Goal: Complete application form: Complete application form

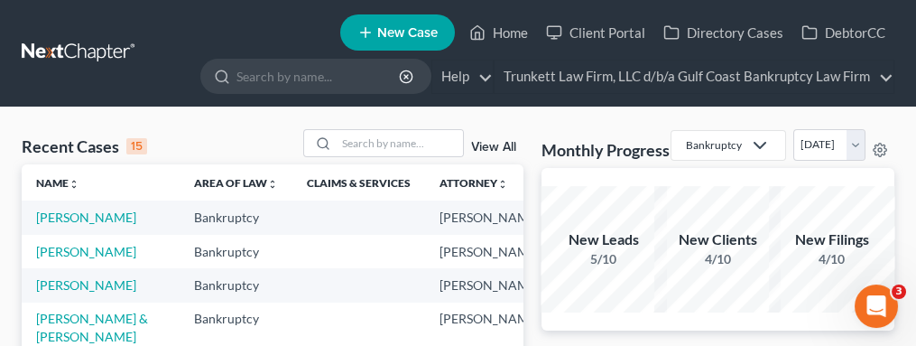
click at [394, 26] on span "New Case" at bounding box center [407, 33] width 60 height 14
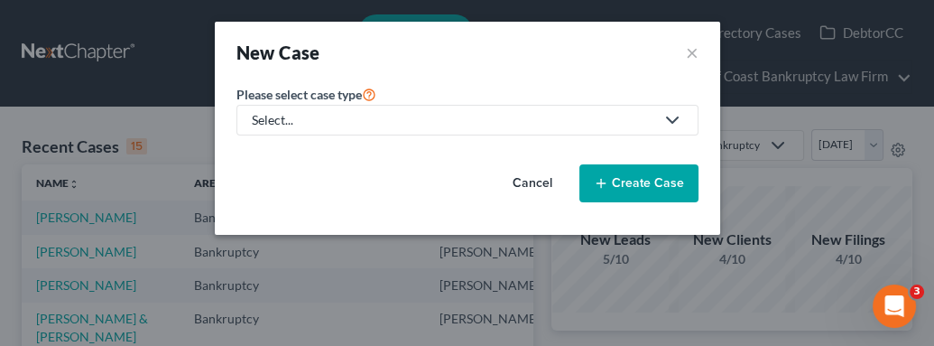
click at [425, 111] on div "Select..." at bounding box center [453, 120] width 403 height 18
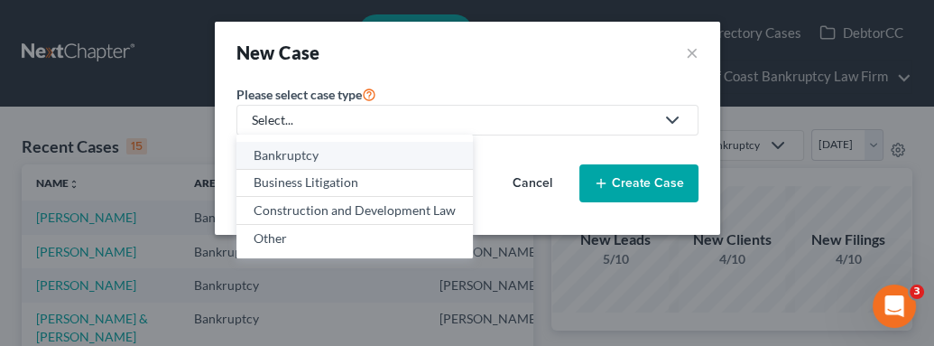
click at [404, 150] on div "Bankruptcy" at bounding box center [355, 155] width 202 height 18
select select "15"
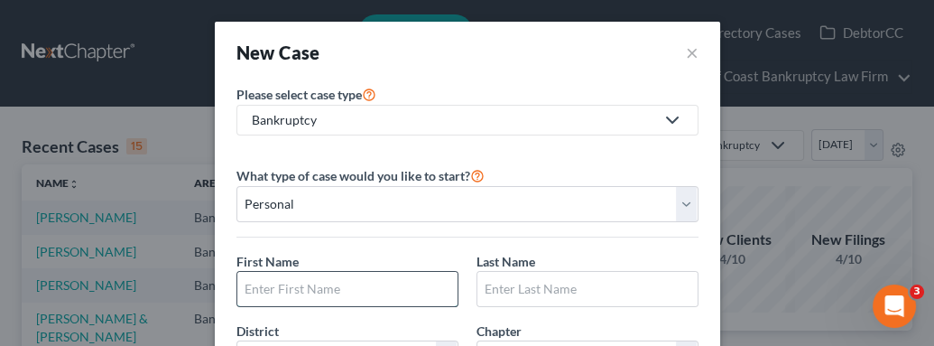
click at [341, 283] on input "text" at bounding box center [347, 289] width 220 height 34
type input "Ysmaldo"
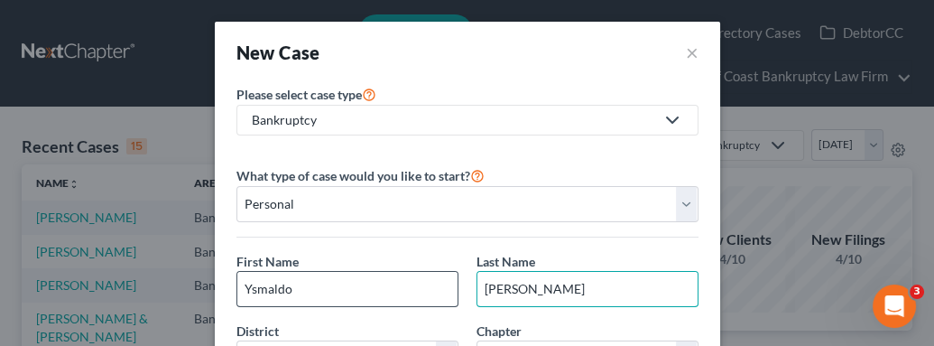
type input "[PERSON_NAME]"
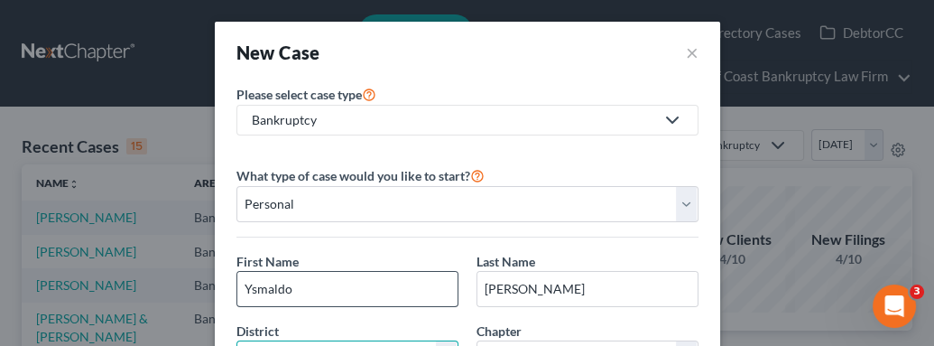
scroll to position [26, 0]
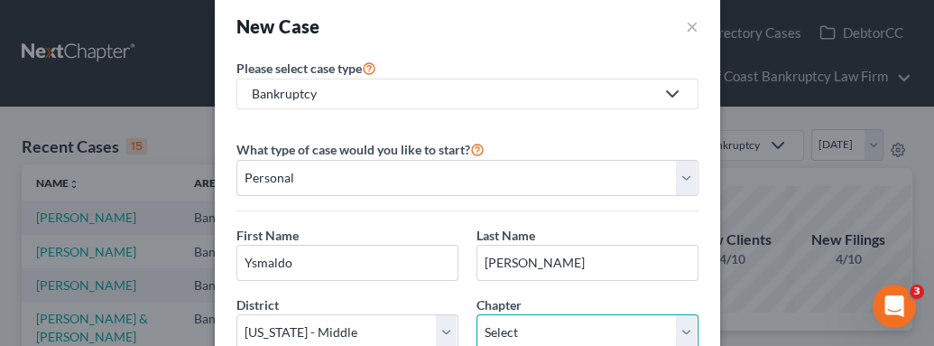
select select "0"
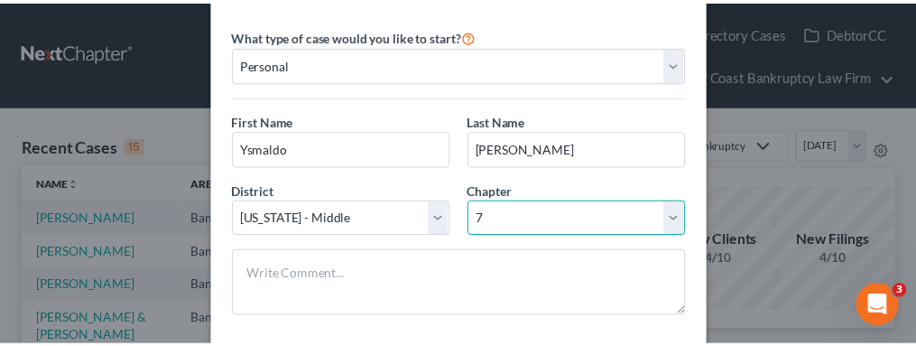
scroll to position [227, 0]
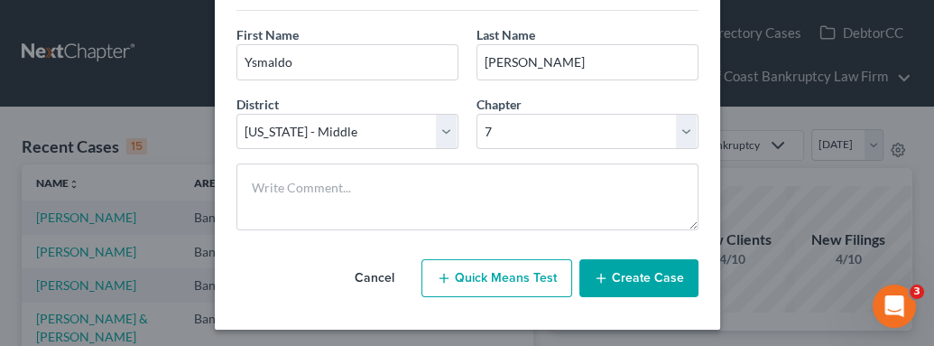
click at [619, 276] on button "Create Case" at bounding box center [638, 278] width 119 height 38
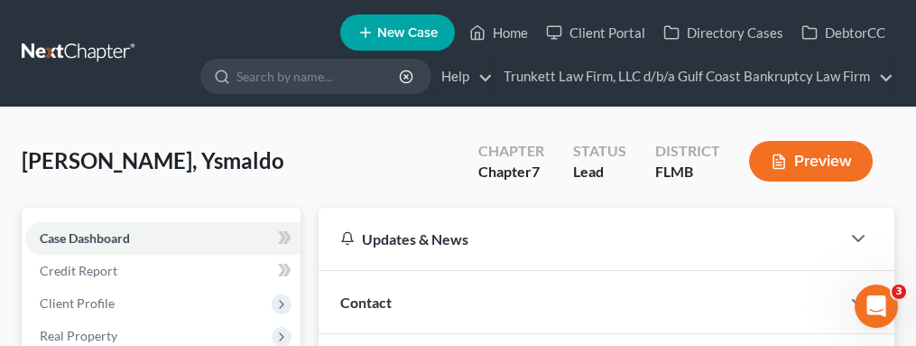
click at [377, 300] on span "Contact" at bounding box center [365, 301] width 51 height 17
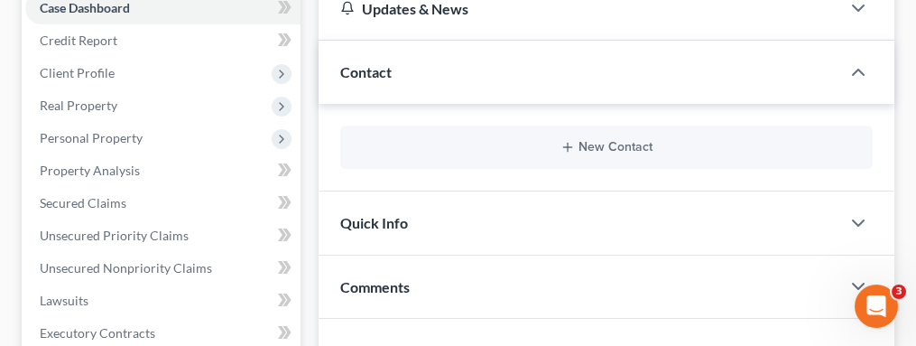
scroll to position [240, 0]
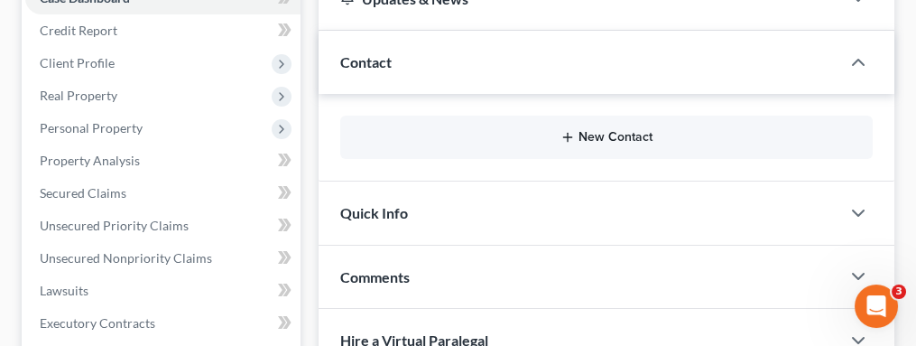
click at [565, 137] on line "button" at bounding box center [567, 137] width 8 height 0
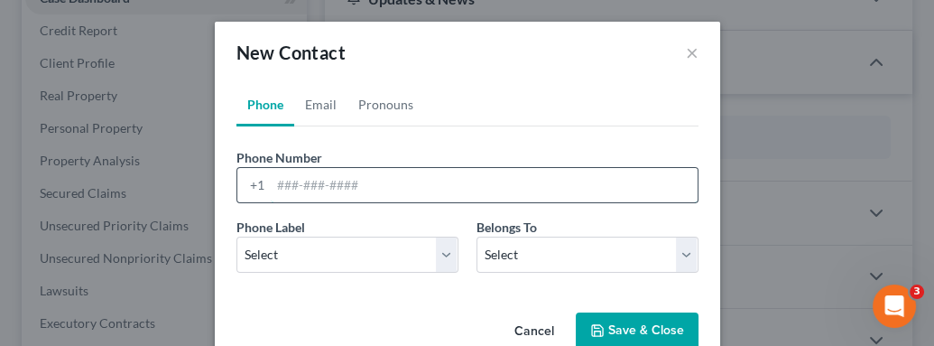
click at [283, 178] on input "tel" at bounding box center [484, 185] width 427 height 34
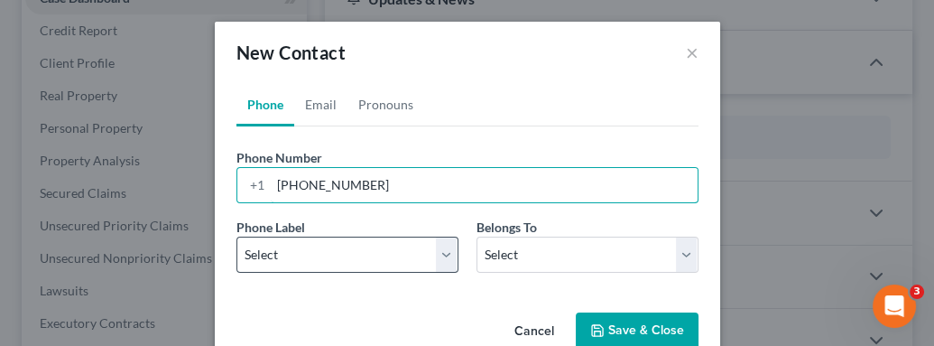
type input "[PHONE_NUMBER]"
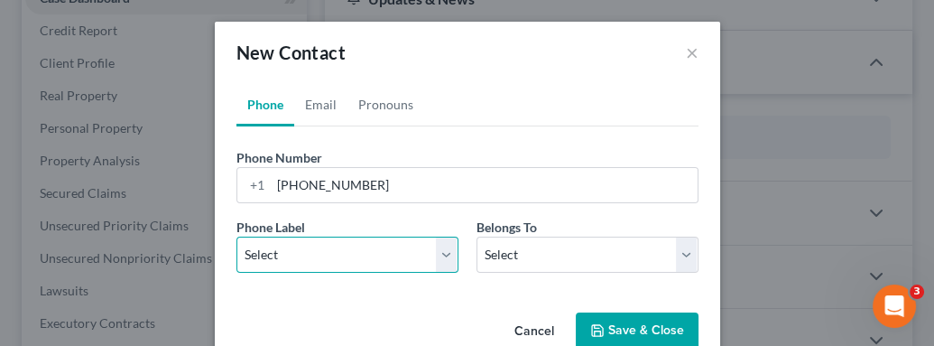
click at [272, 259] on select "Select Mobile Home Work Other" at bounding box center [347, 254] width 222 height 36
click at [236, 236] on select "Select Mobile Home Work Other" at bounding box center [347, 254] width 222 height 36
click at [328, 263] on select "Select Mobile Home Work Other" at bounding box center [347, 254] width 222 height 36
select select "0"
click at [236, 236] on select "Select Mobile Home Work Other" at bounding box center [347, 254] width 222 height 36
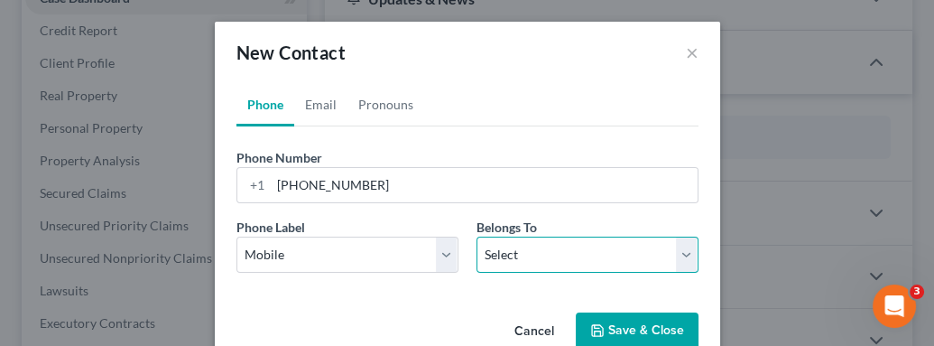
click at [538, 246] on select "Select Client Other" at bounding box center [588, 254] width 222 height 36
select select "0"
click at [477, 236] on select "Select Client Other" at bounding box center [588, 254] width 222 height 36
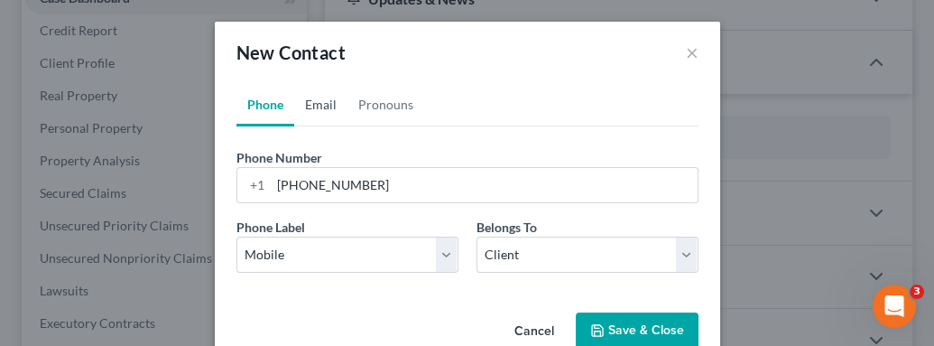
click at [306, 106] on link "Email" at bounding box center [320, 104] width 53 height 43
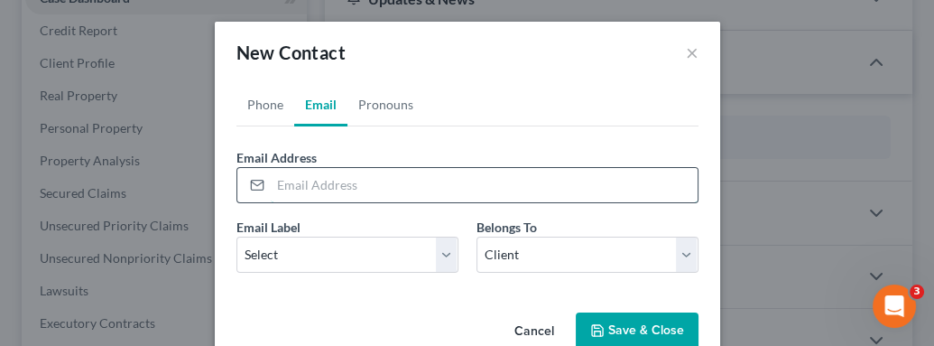
click at [333, 192] on input "email" at bounding box center [484, 185] width 427 height 34
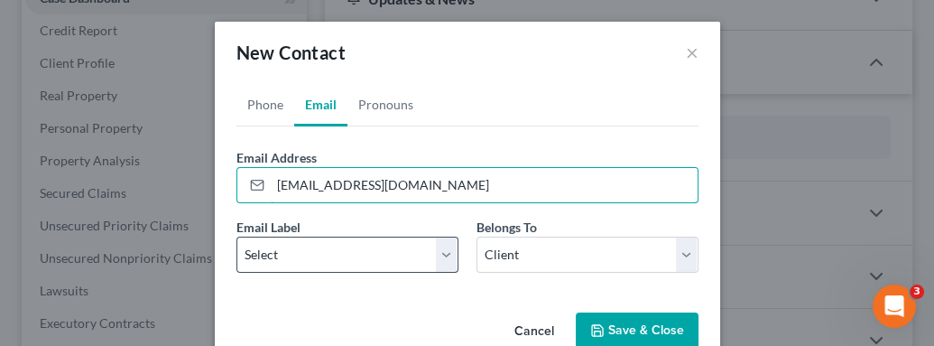
type input "[EMAIL_ADDRESS][DOMAIN_NAME]"
click at [295, 262] on select "Select Home Work Other" at bounding box center [347, 254] width 222 height 36
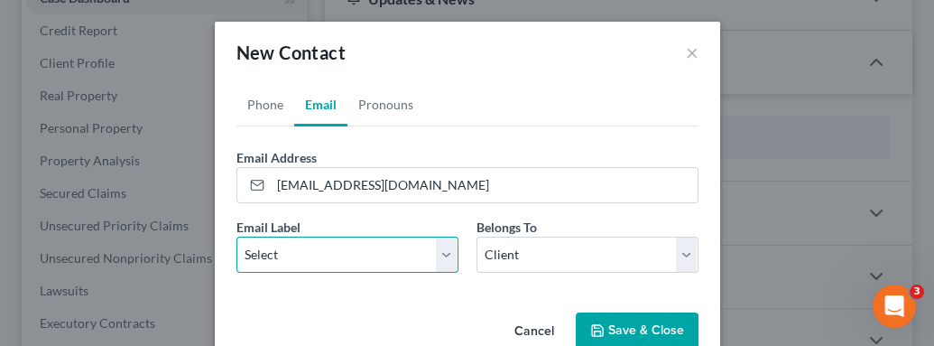
select select "0"
click at [236, 236] on select "Select Home Work Other" at bounding box center [347, 254] width 222 height 36
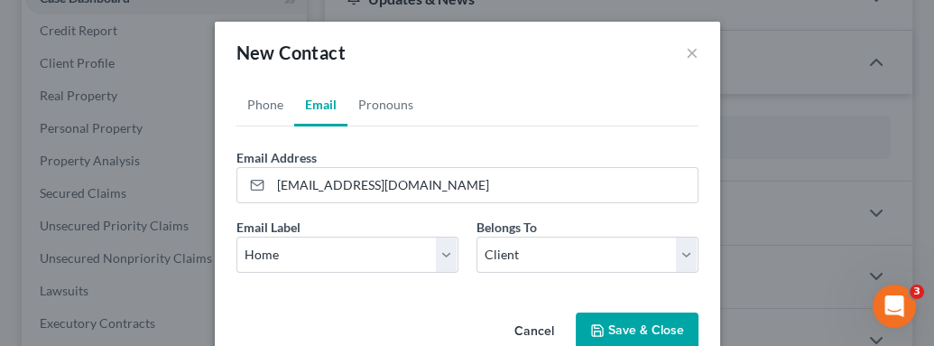
click at [604, 322] on button "Save & Close" at bounding box center [637, 331] width 123 height 38
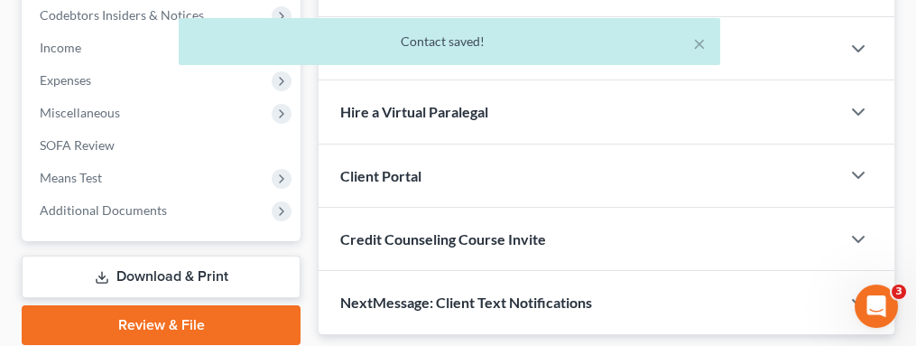
scroll to position [601, 0]
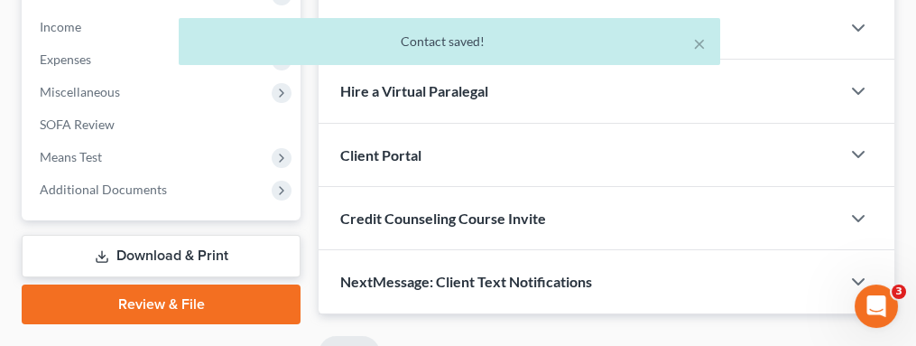
click at [503, 139] on div "Client Portal" at bounding box center [580, 155] width 522 height 62
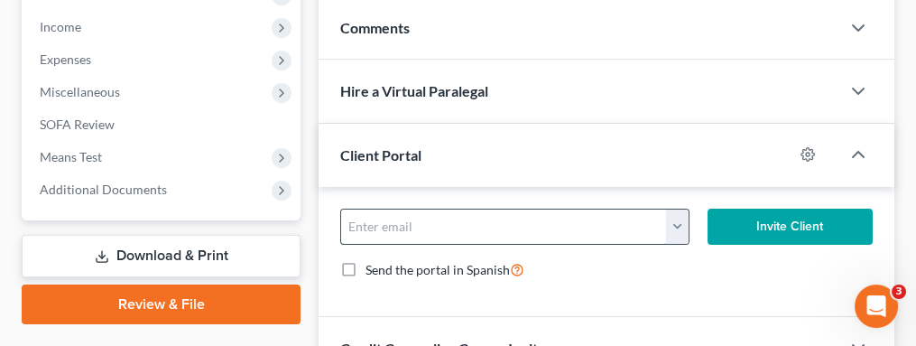
click at [466, 229] on input "email" at bounding box center [504, 226] width 326 height 34
type input "[EMAIL_ADDRESS][DOMAIN_NAME]"
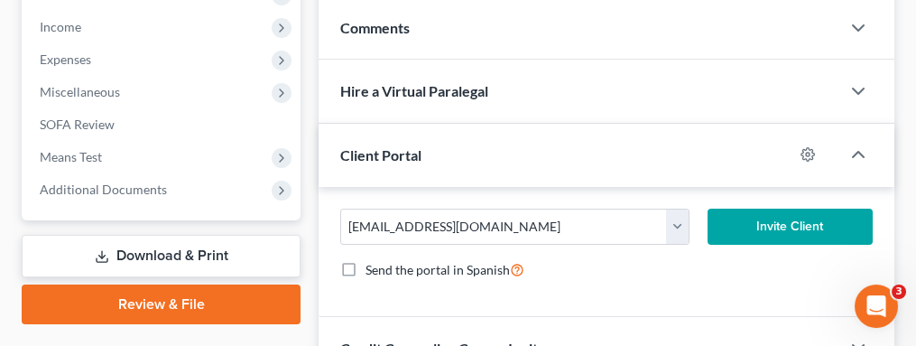
click at [755, 212] on button "Invite Client" at bounding box center [790, 226] width 165 height 36
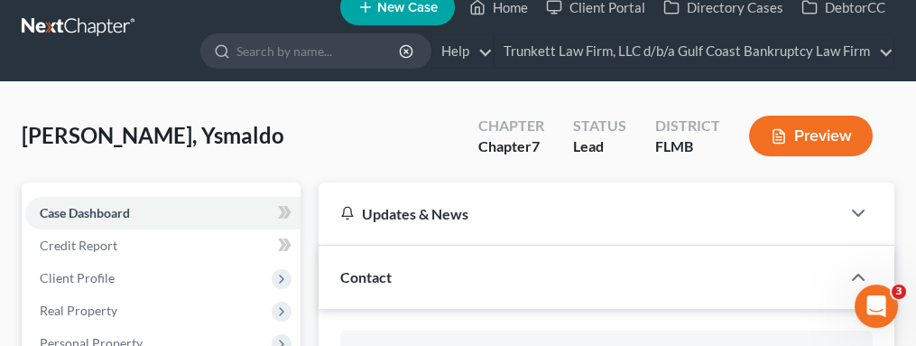
scroll to position [0, 0]
